Goal: Task Accomplishment & Management: Complete application form

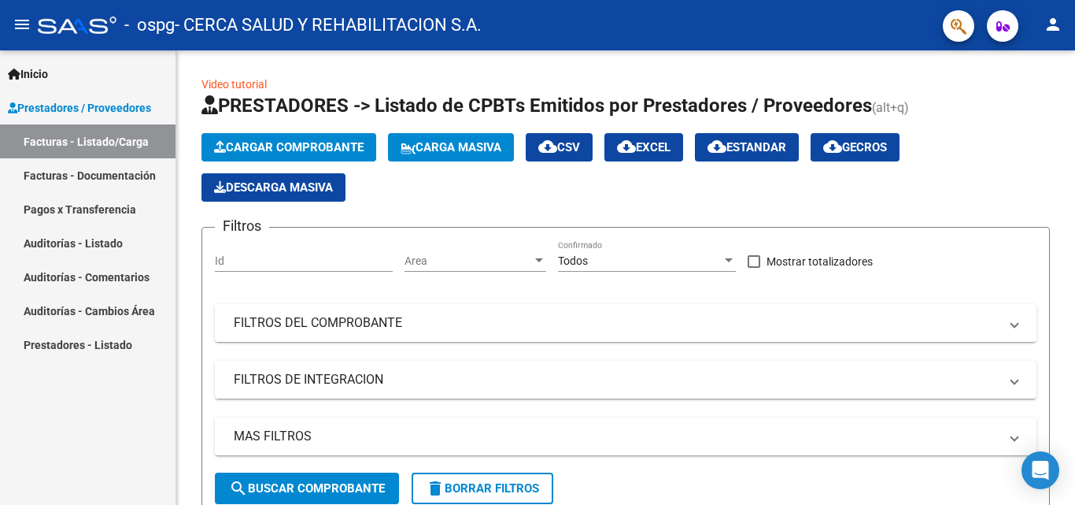
click at [101, 142] on link "Facturas - Listado/Carga" at bounding box center [88, 141] width 176 height 34
click at [272, 135] on button "Cargar Comprobante" at bounding box center [288, 147] width 175 height 28
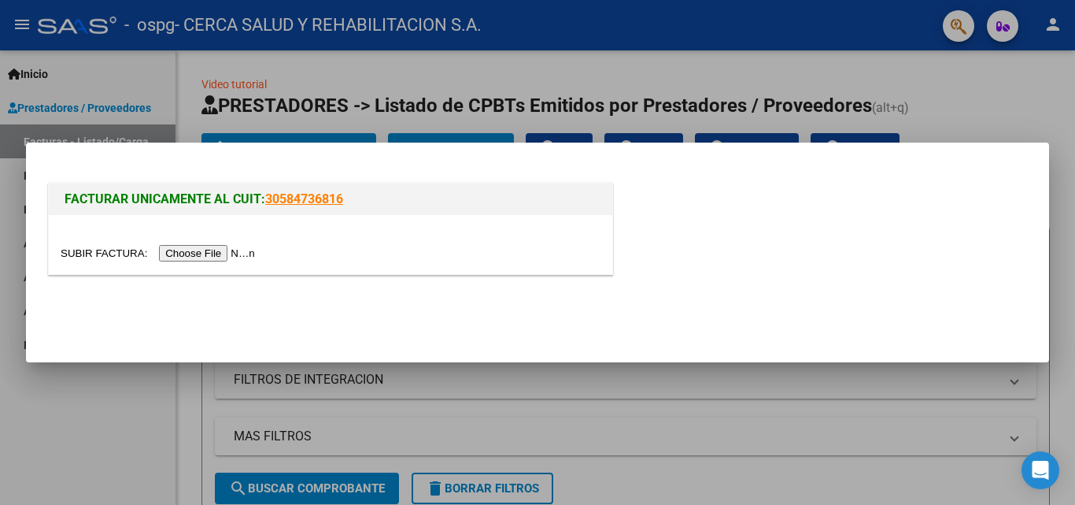
click at [194, 249] on input "file" at bounding box center [160, 253] width 199 height 17
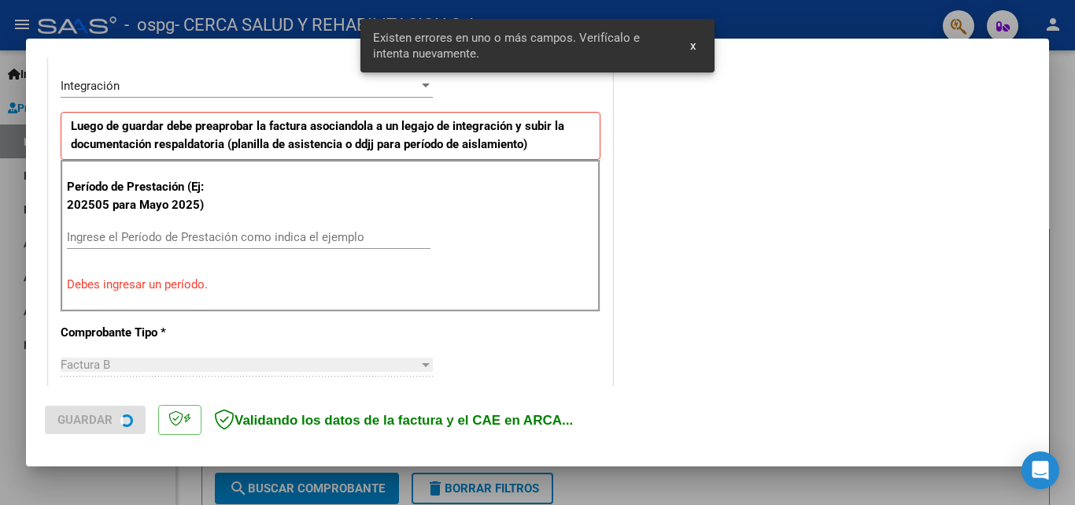
scroll to position [385, 0]
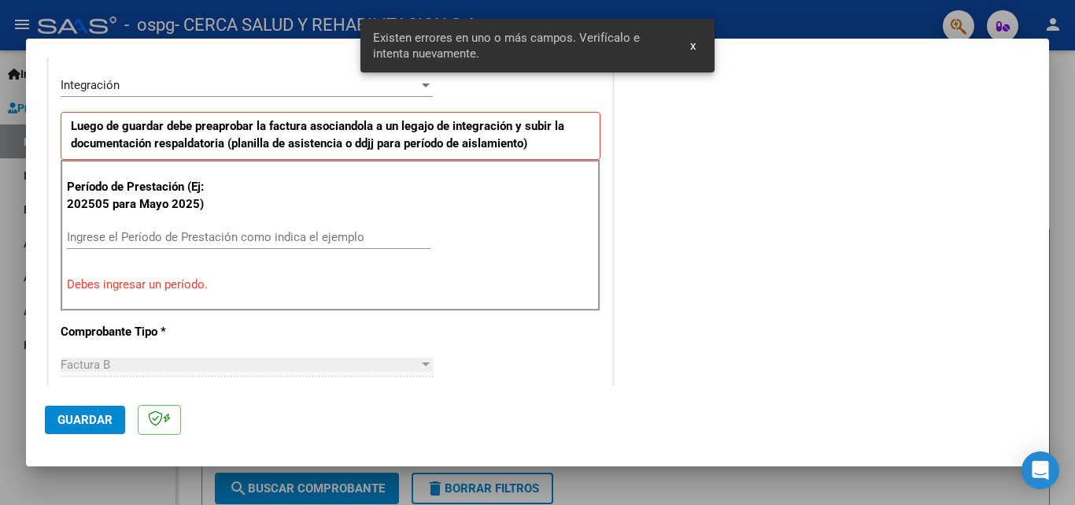
click at [241, 237] on input "Ingrese el Período de Prestación como indica el ejemplo" at bounding box center [249, 237] width 364 height 14
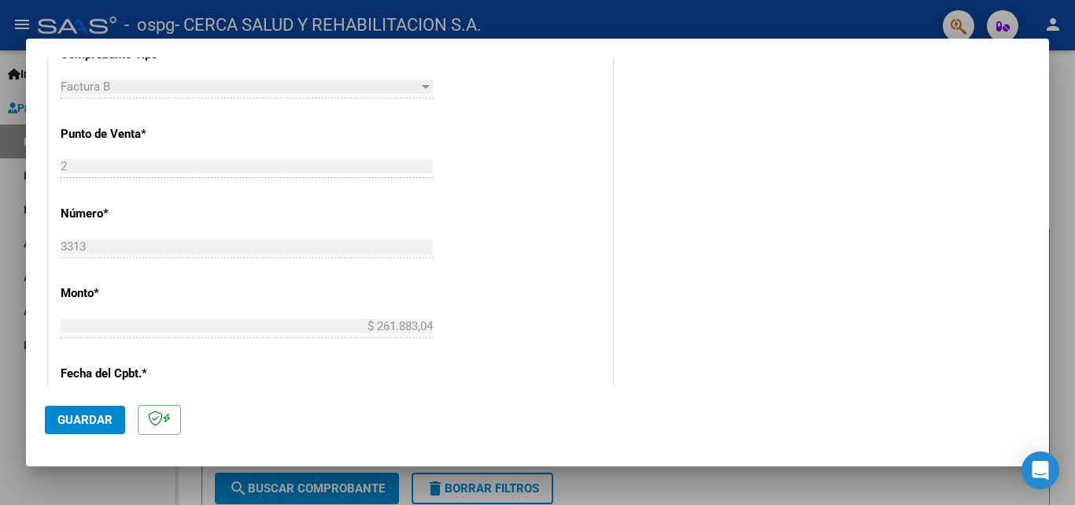
scroll to position [936, 0]
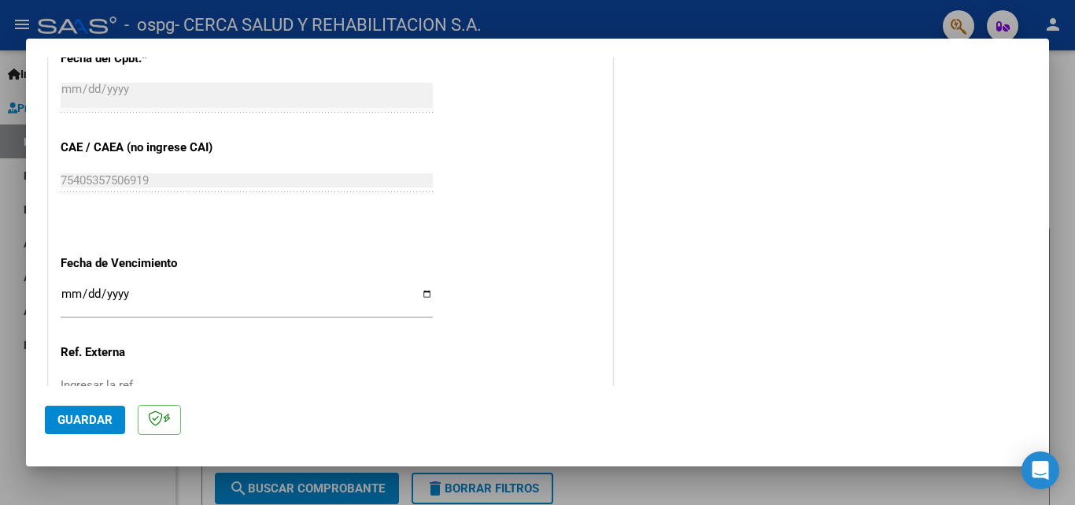
type input "202509"
click at [417, 298] on input "Ingresar la fecha" at bounding box center [247, 299] width 372 height 25
type input "[DATE]"
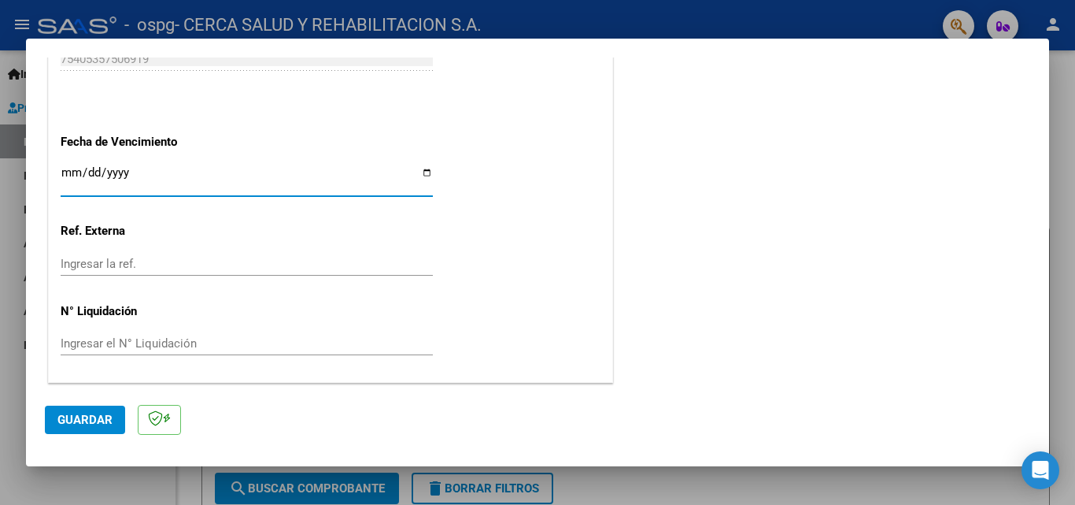
click at [66, 422] on span "Guardar" at bounding box center [84, 419] width 55 height 14
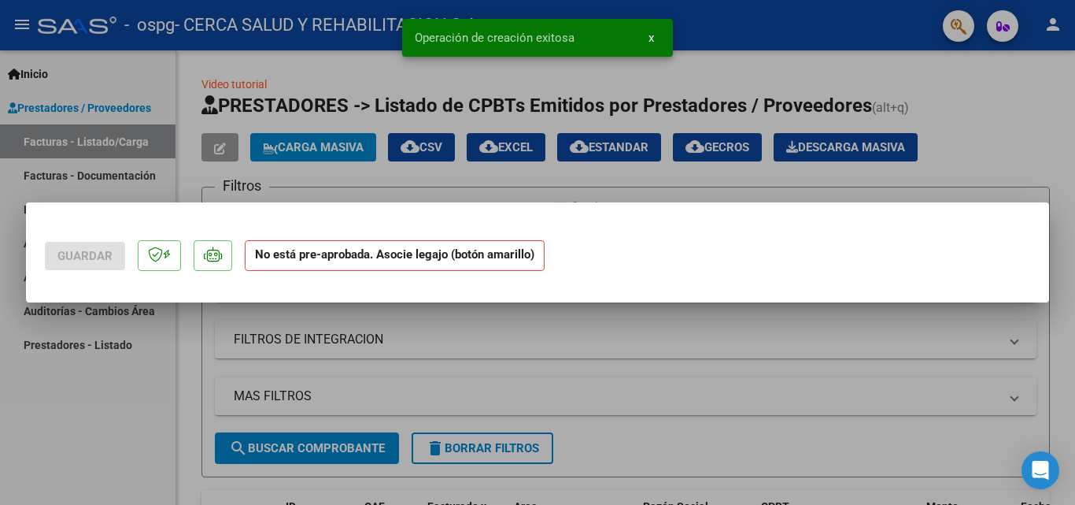
scroll to position [0, 0]
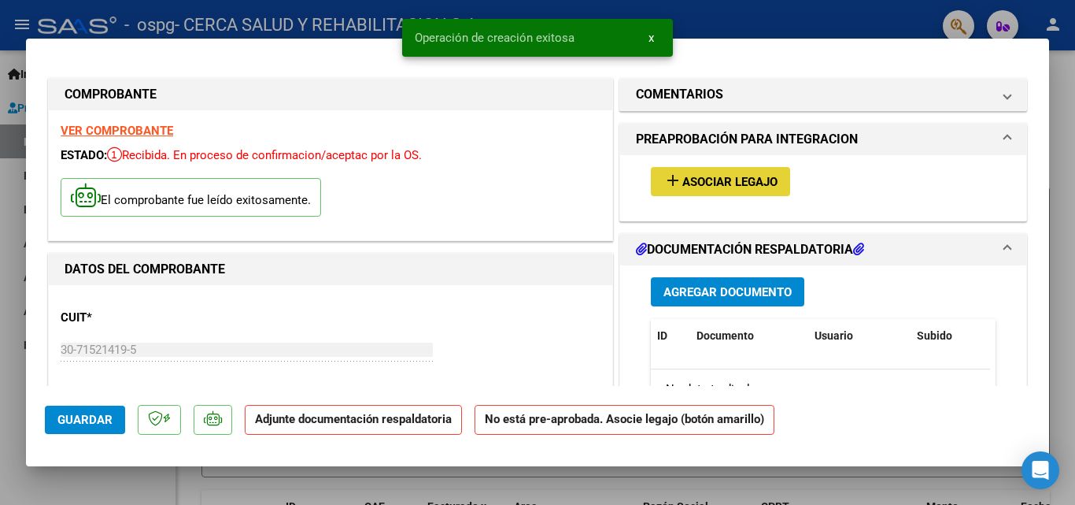
click at [740, 181] on span "Asociar Legajo" at bounding box center [729, 182] width 95 height 14
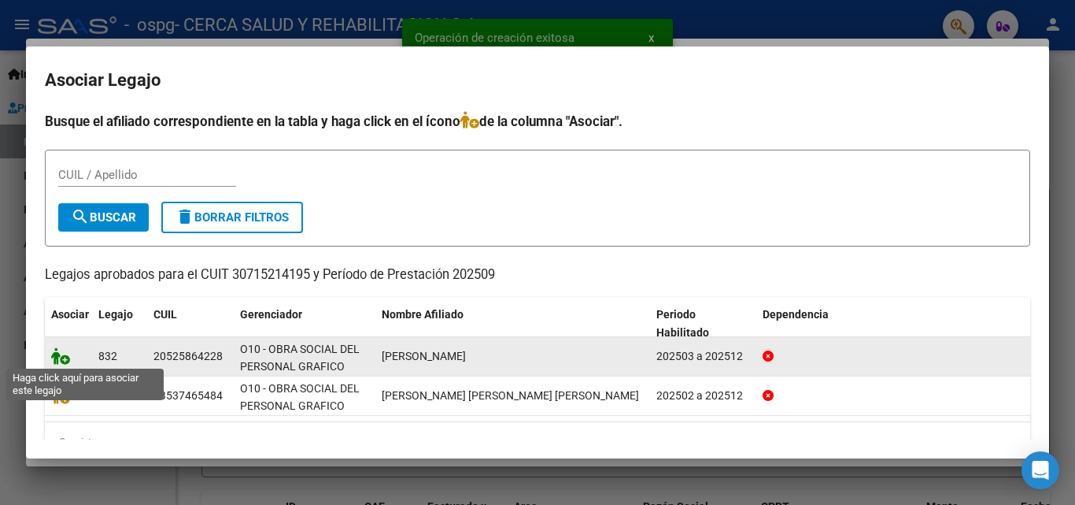
click at [62, 361] on icon at bounding box center [60, 355] width 19 height 17
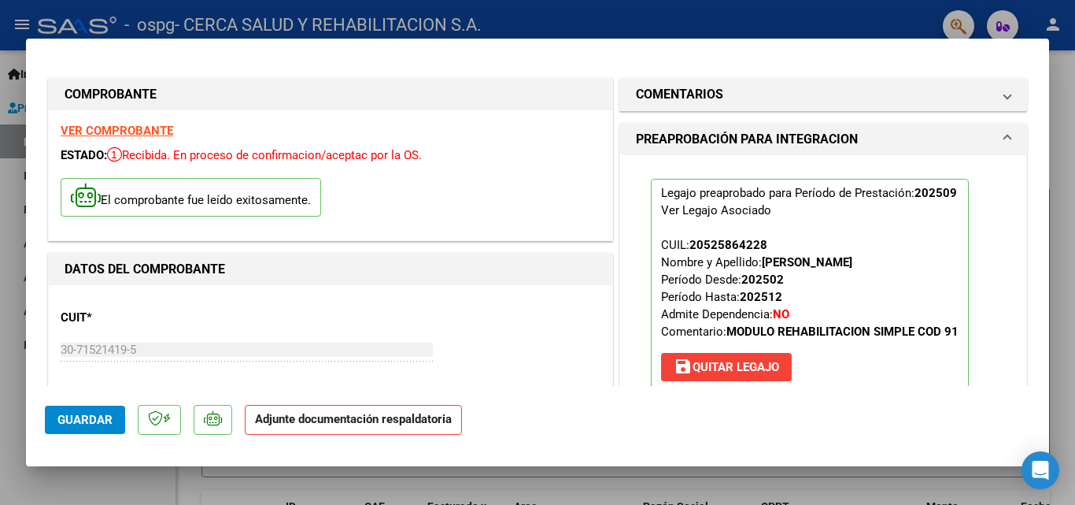
scroll to position [315, 0]
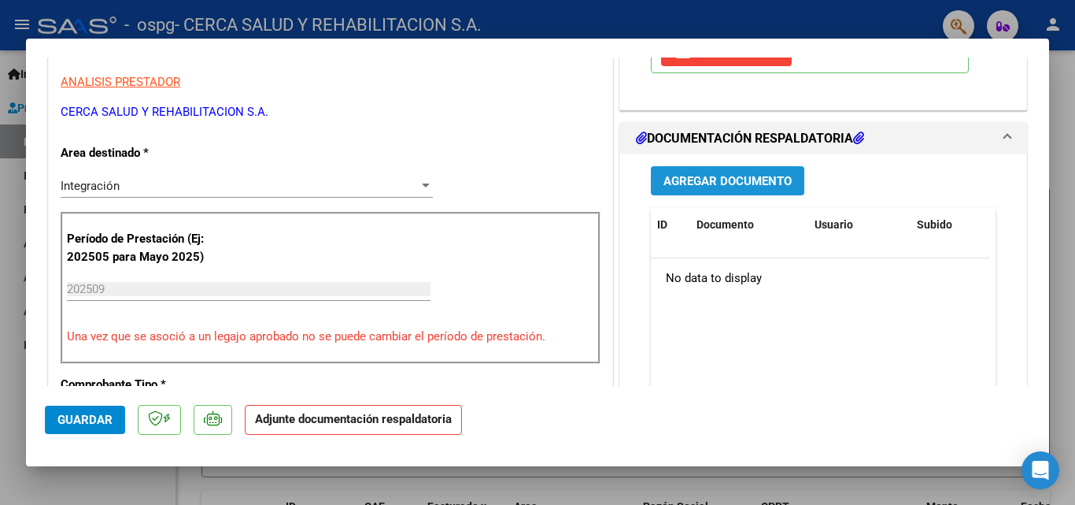
click at [717, 185] on span "Agregar Documento" at bounding box center [728, 181] width 128 height 14
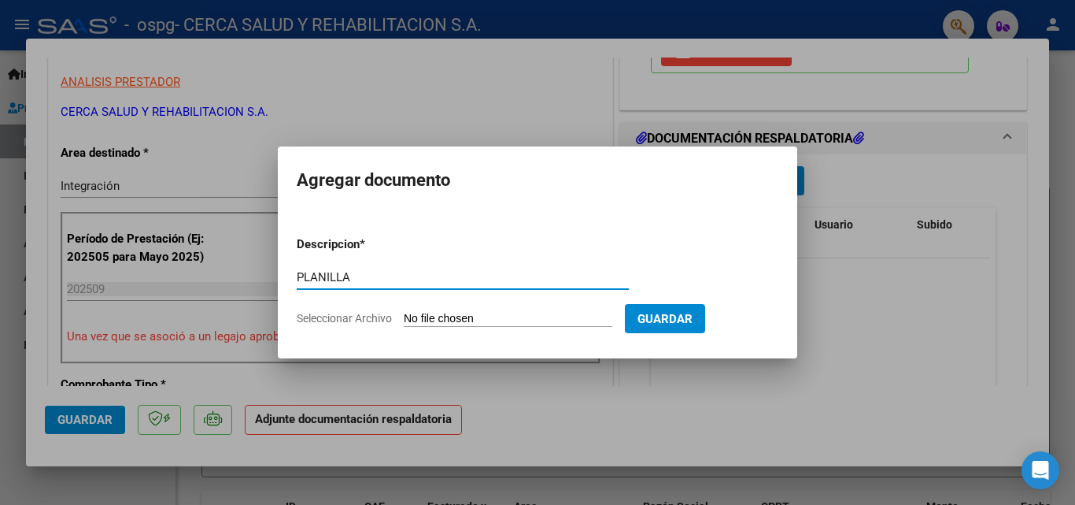
type input "PLANILLA"
click at [530, 312] on input "Seleccionar Archivo" at bounding box center [508, 319] width 209 height 15
type input "C:\fakepath\9 planilla [PERSON_NAME] .pdf"
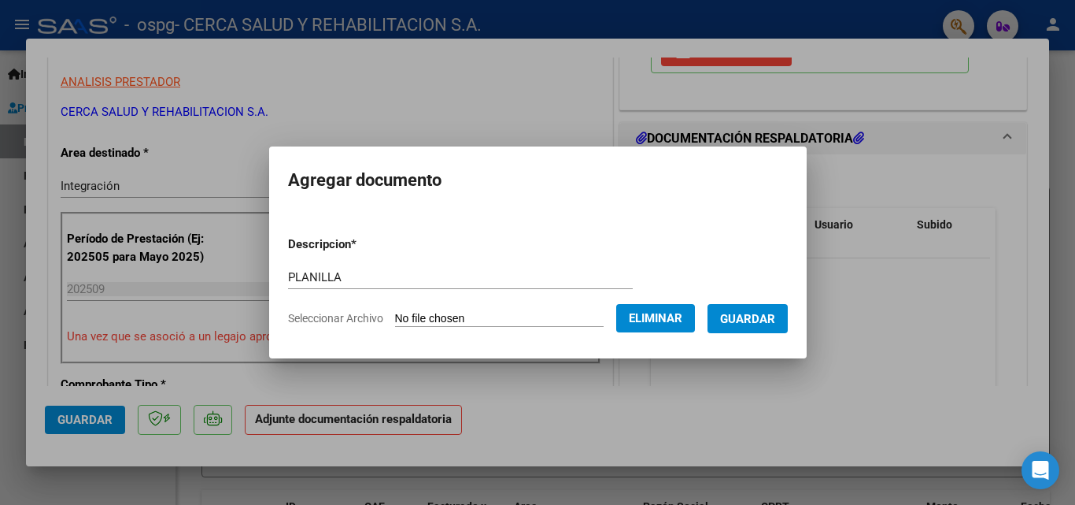
click at [769, 320] on span "Guardar" at bounding box center [747, 319] width 55 height 14
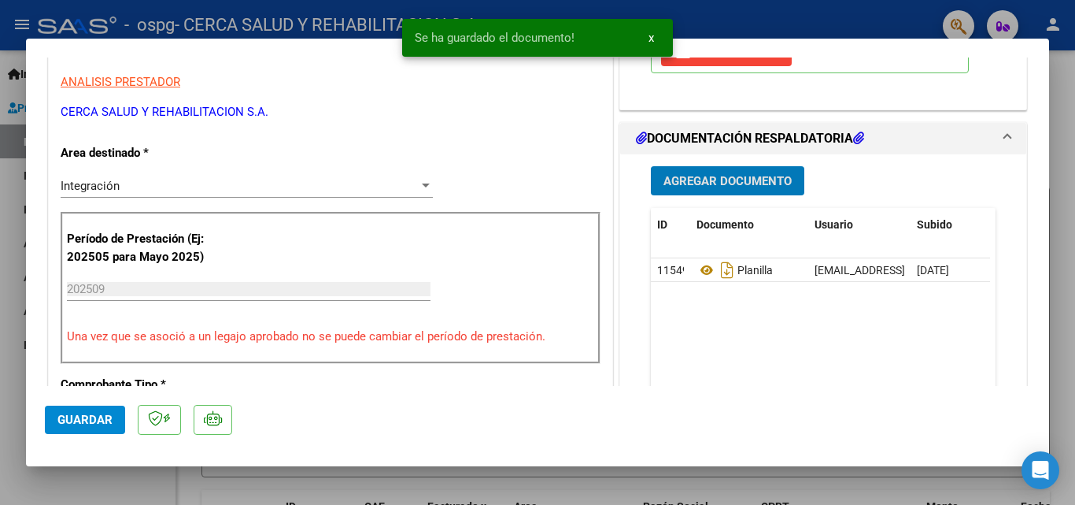
click at [76, 420] on span "Guardar" at bounding box center [84, 419] width 55 height 14
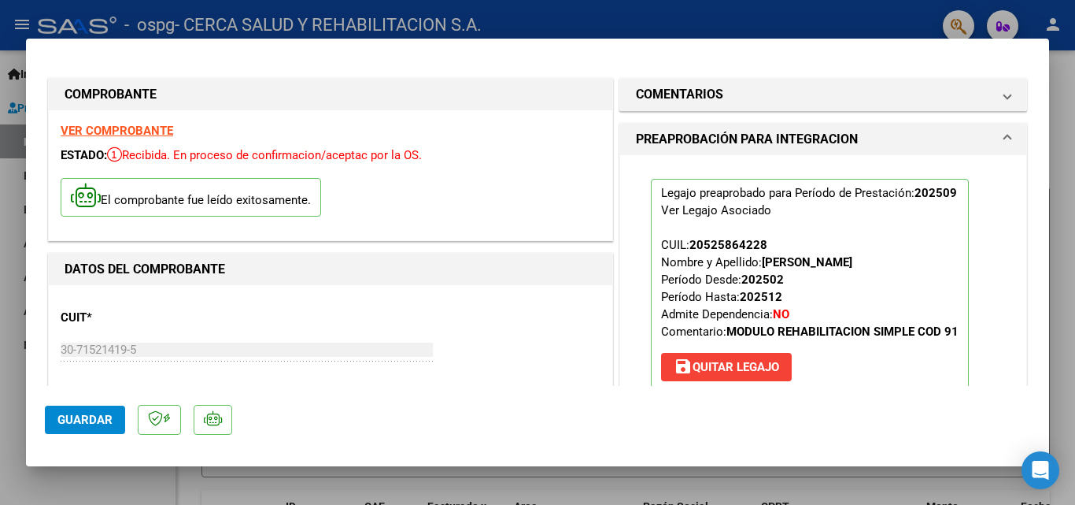
scroll to position [236, 0]
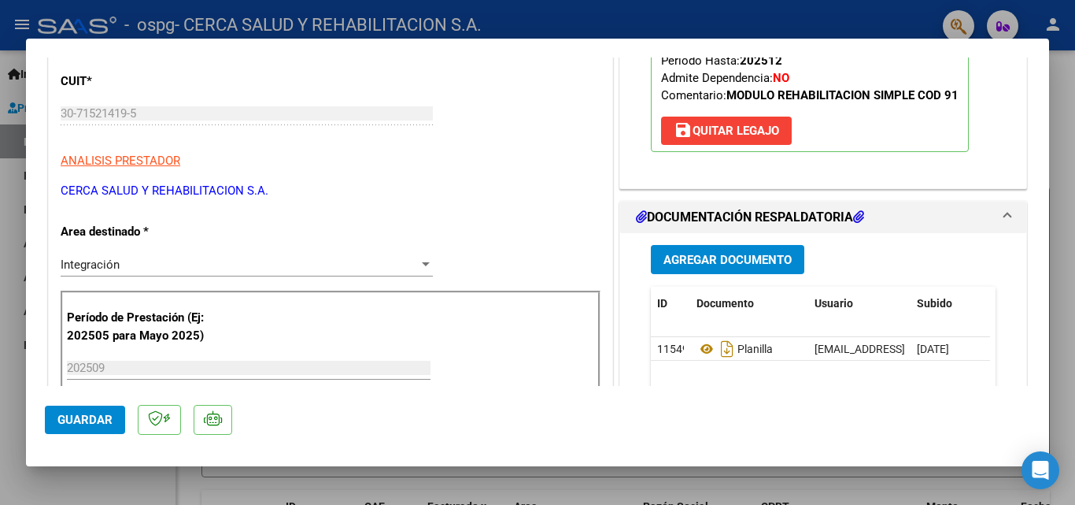
click at [88, 415] on span "Guardar" at bounding box center [84, 419] width 55 height 14
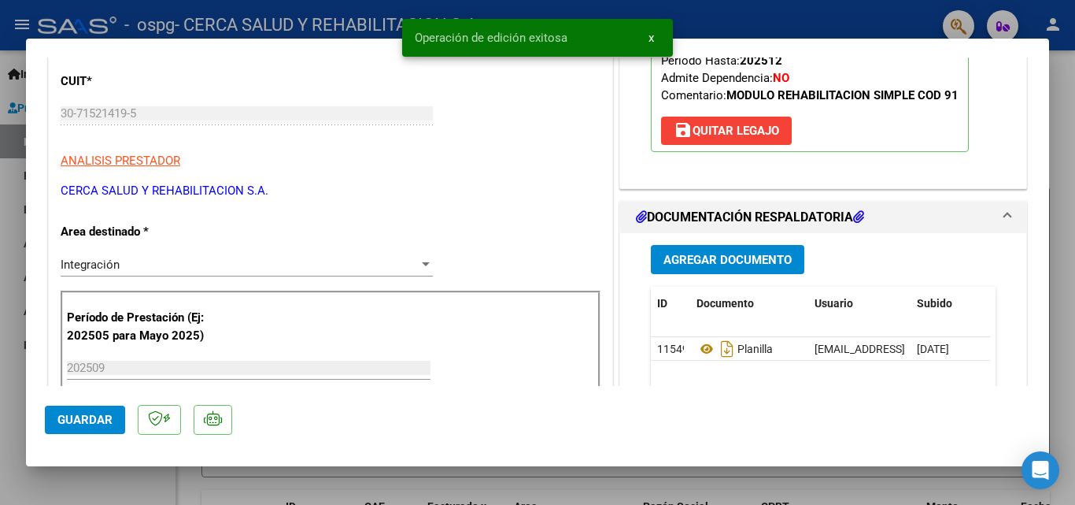
click at [505, 486] on div at bounding box center [537, 252] width 1075 height 505
type input "$ 0,00"
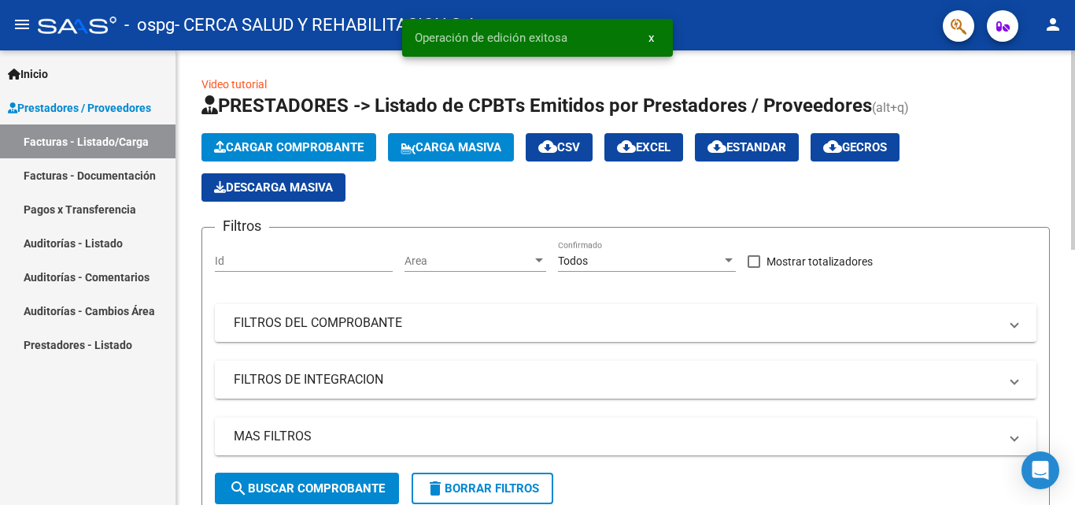
click at [296, 146] on span "Cargar Comprobante" at bounding box center [289, 147] width 150 height 14
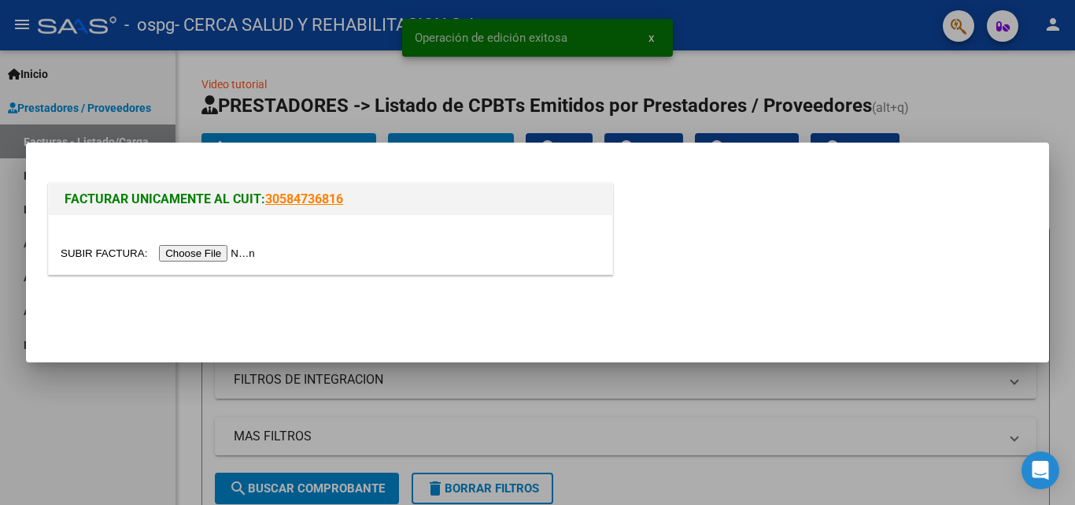
click at [183, 255] on input "file" at bounding box center [160, 253] width 199 height 17
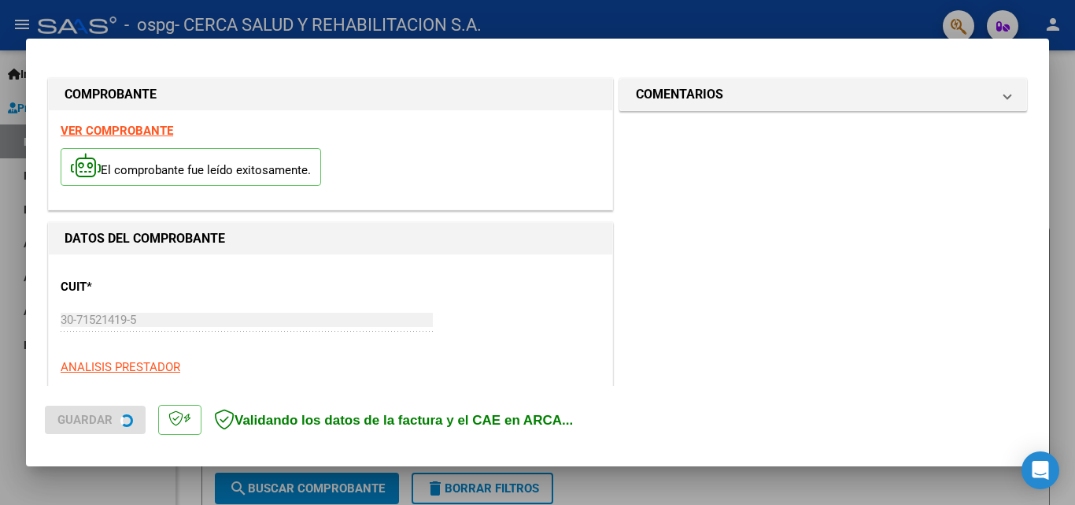
scroll to position [385, 0]
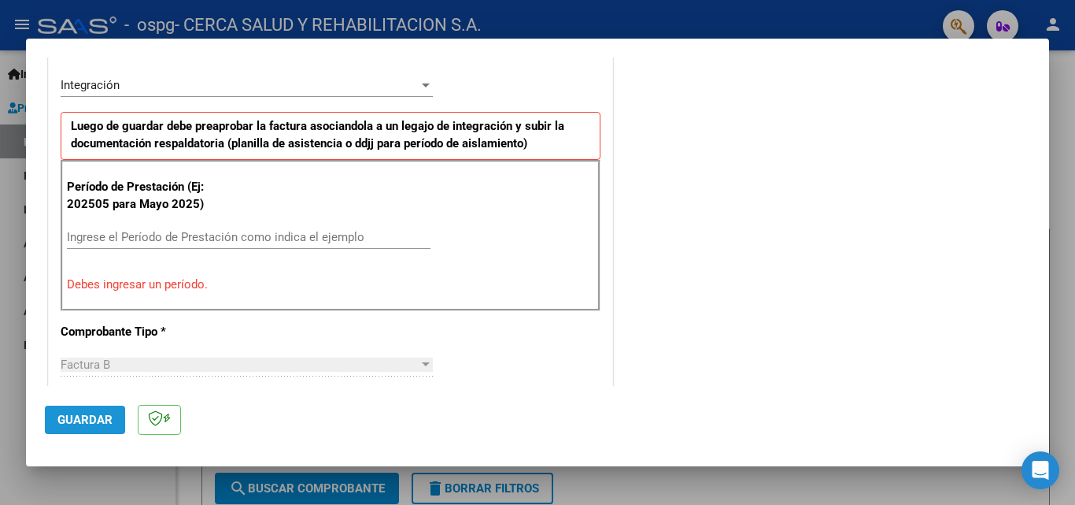
click at [98, 413] on span "Guardar" at bounding box center [84, 419] width 55 height 14
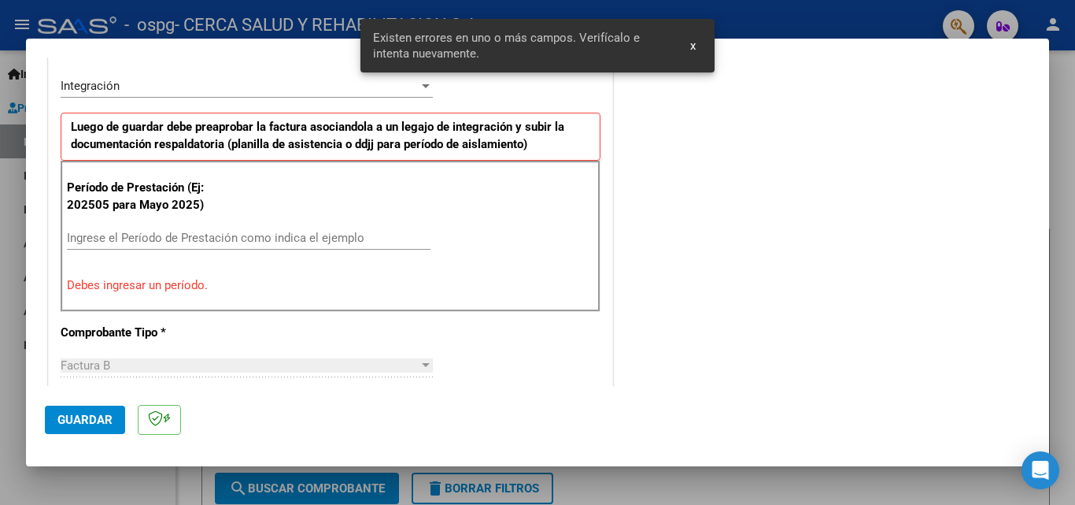
click at [692, 46] on span "x" at bounding box center [693, 46] width 6 height 14
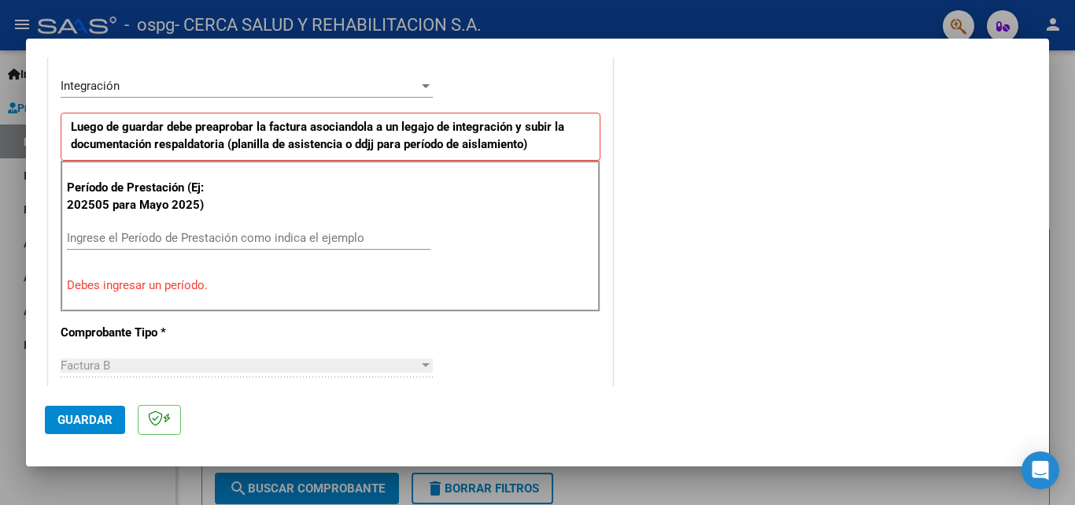
scroll to position [305, 0]
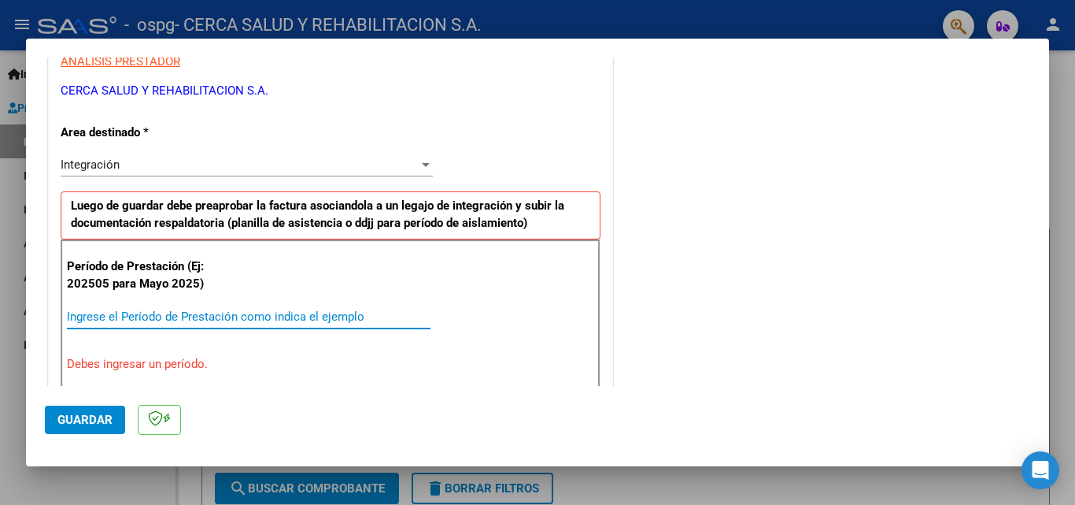
click at [238, 313] on input "Ingrese el Período de Prestación como indica el ejemplo" at bounding box center [249, 316] width 364 height 14
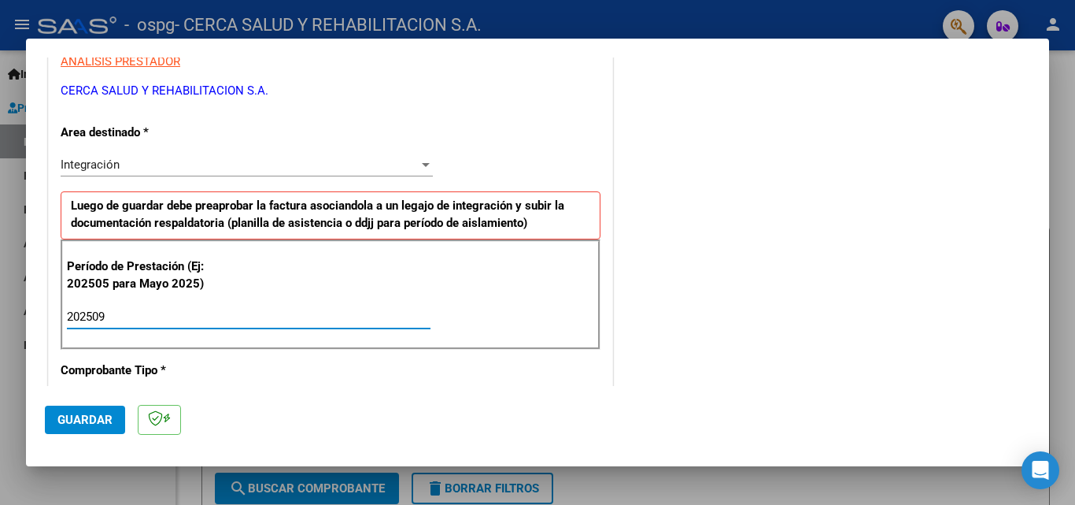
type input "202509"
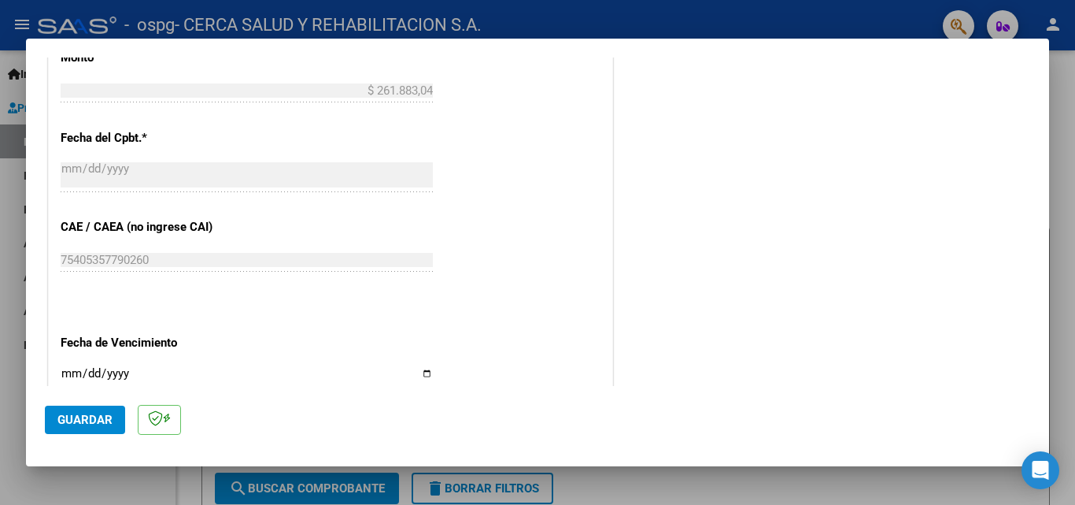
scroll to position [1057, 0]
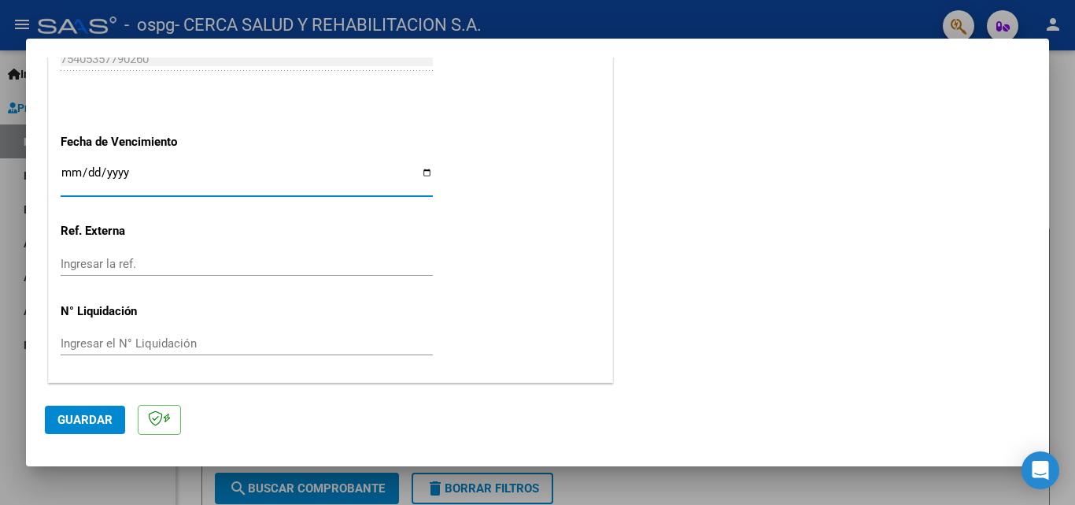
click at [421, 177] on input "Ingresar la fecha" at bounding box center [247, 178] width 372 height 25
type input "[DATE]"
click at [101, 420] on span "Guardar" at bounding box center [84, 419] width 55 height 14
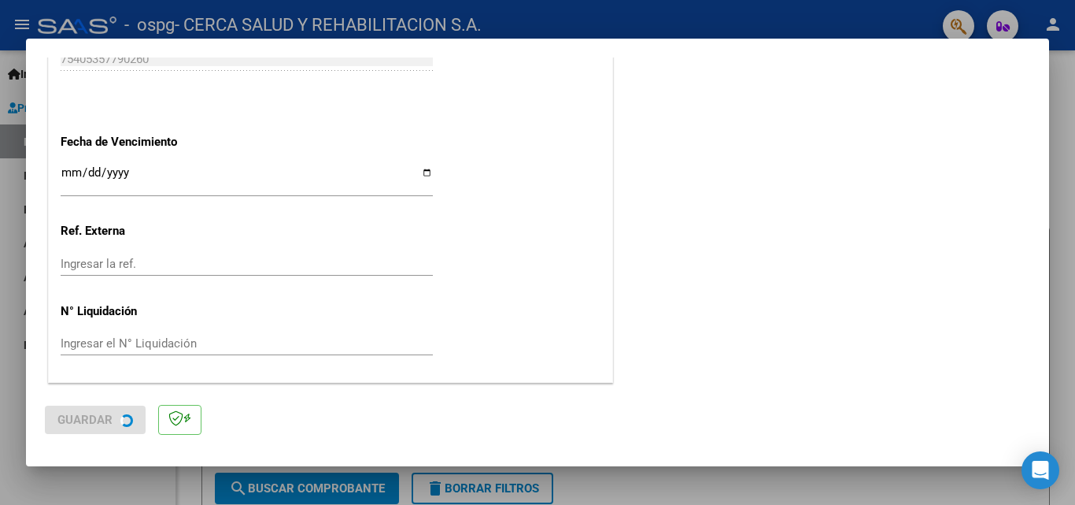
scroll to position [0, 0]
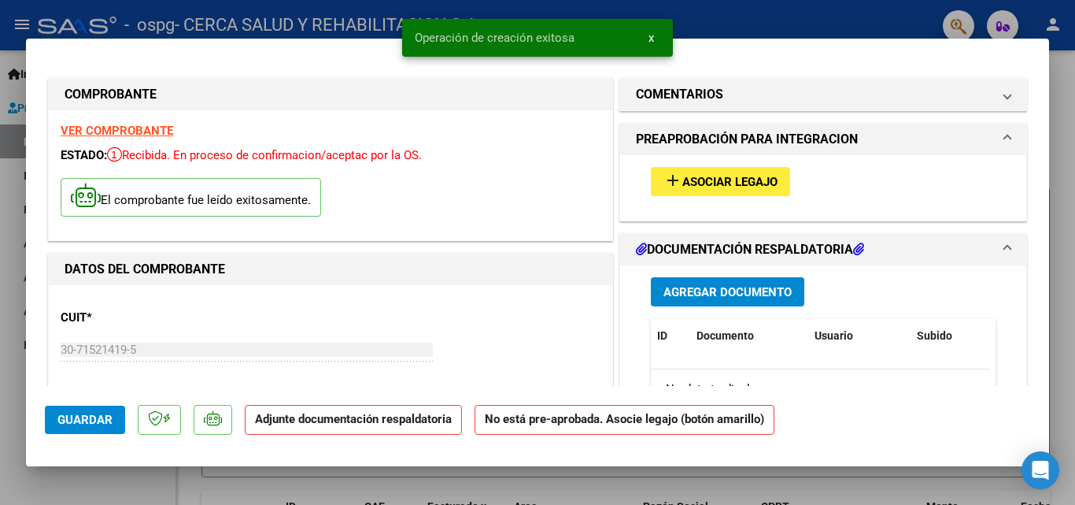
click at [712, 183] on span "Asociar Legajo" at bounding box center [729, 182] width 95 height 14
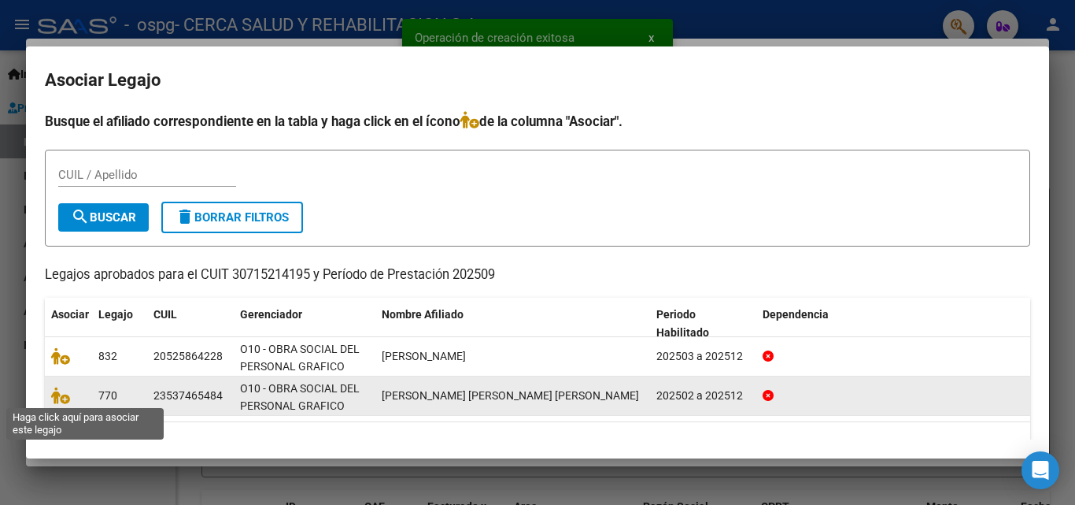
drag, startPoint x: 60, startPoint y: 395, endPoint x: 86, endPoint y: 388, distance: 26.9
click at [62, 395] on icon at bounding box center [60, 394] width 19 height 17
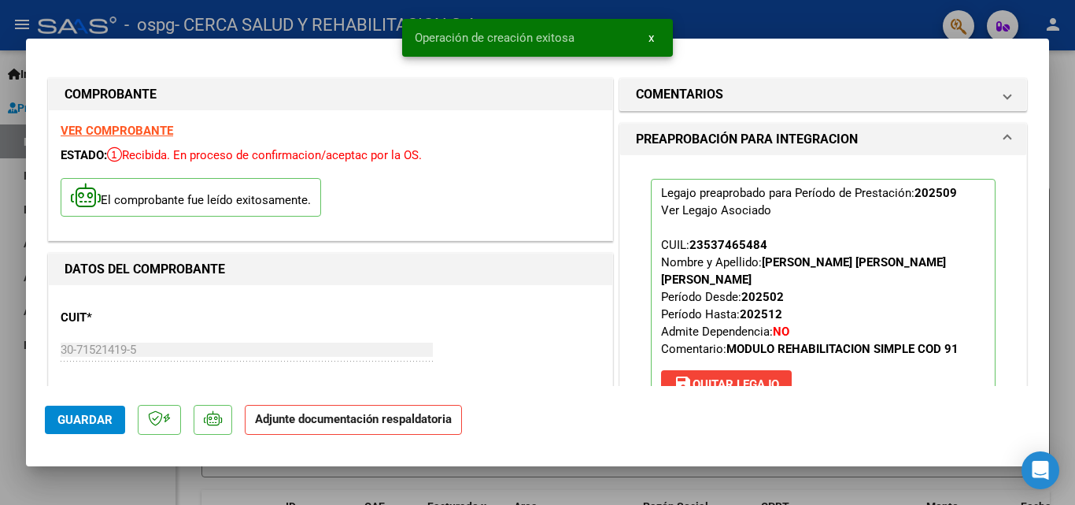
scroll to position [394, 0]
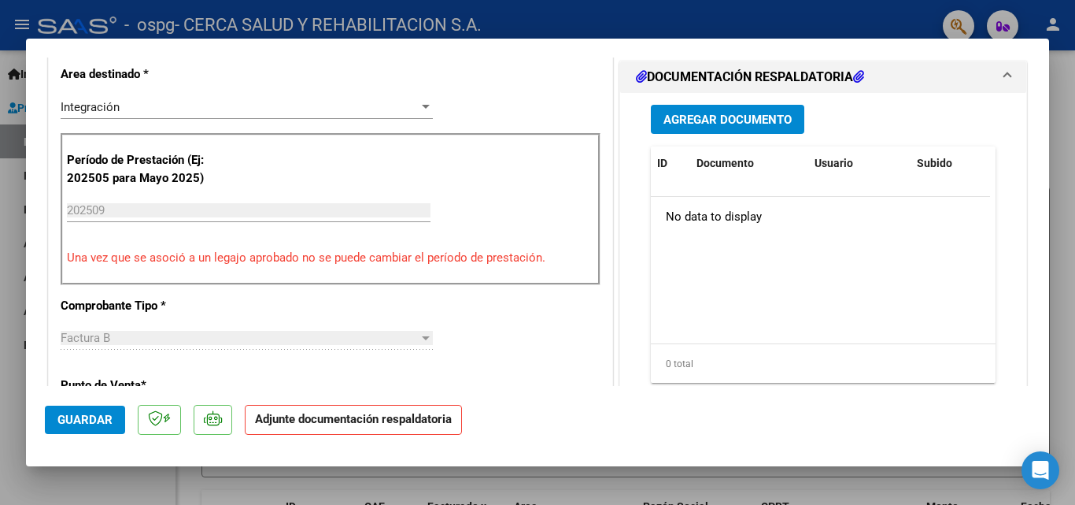
click at [740, 109] on button "Agregar Documento" at bounding box center [727, 119] width 153 height 29
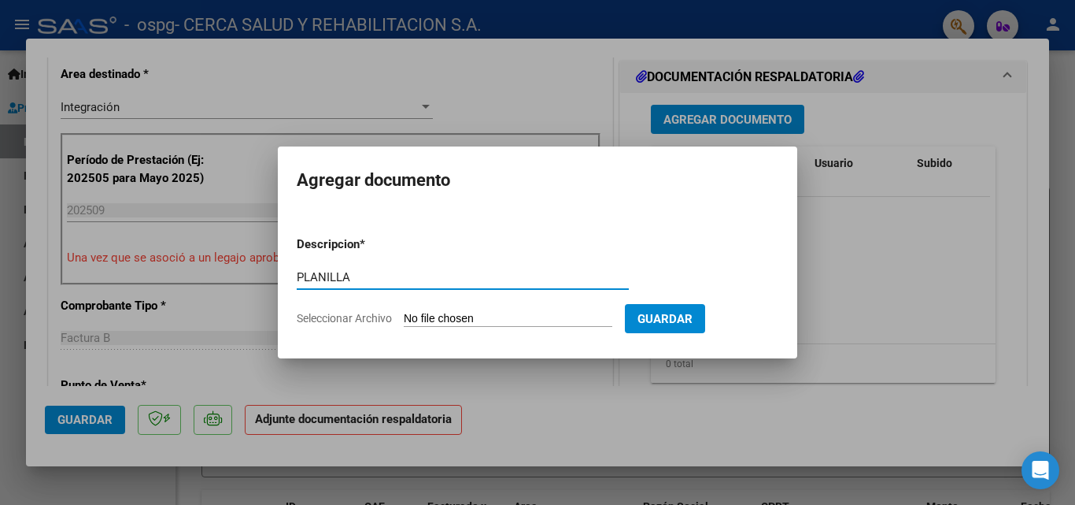
type input "PLANILLA"
click at [567, 320] on input "Seleccionar Archivo" at bounding box center [508, 319] width 209 height 15
type input "C:\fakepath\9 planilla [PERSON_NAME] .pdf"
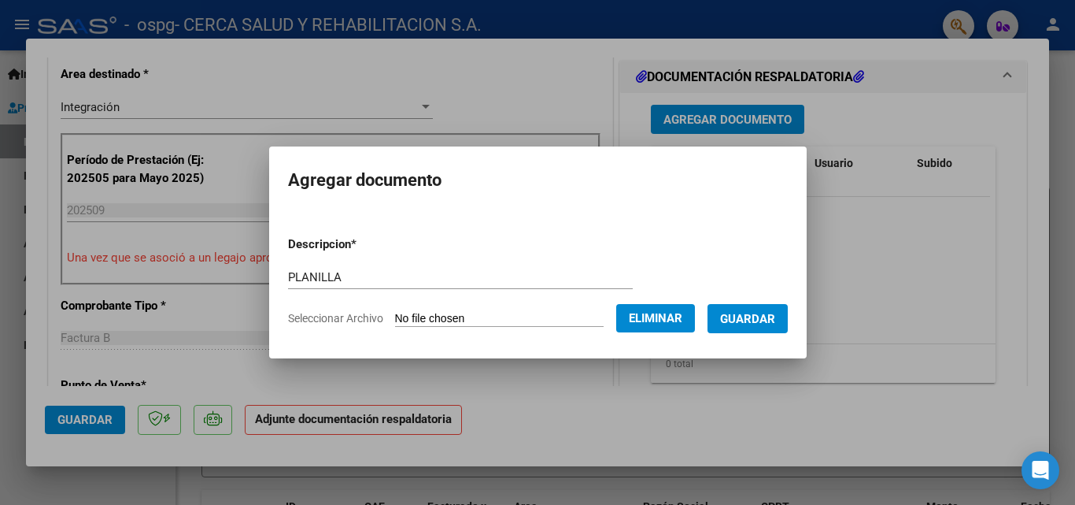
click at [763, 316] on span "Guardar" at bounding box center [747, 319] width 55 height 14
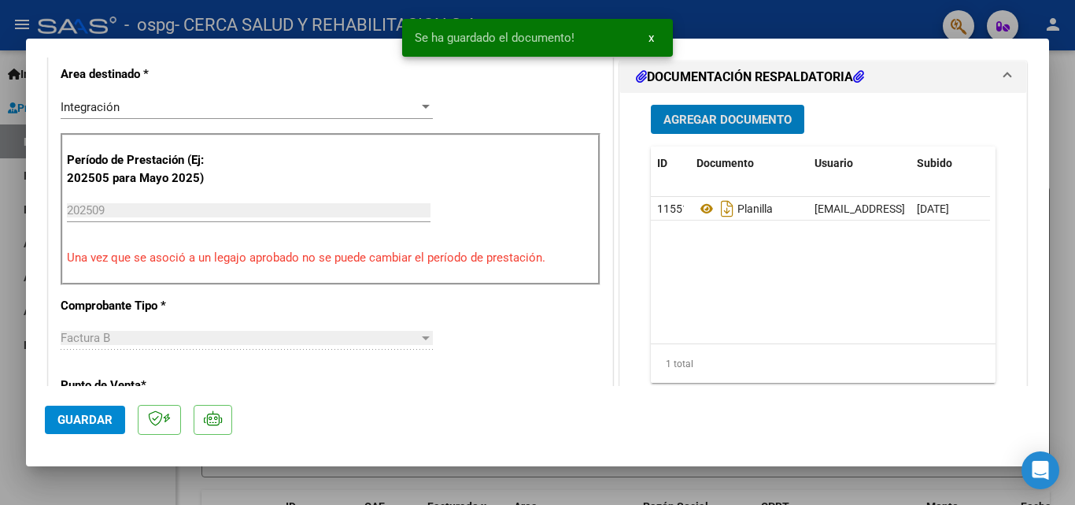
click at [94, 419] on span "Guardar" at bounding box center [84, 419] width 55 height 14
click at [651, 39] on span "x" at bounding box center [652, 38] width 6 height 14
